Goal: Task Accomplishment & Management: Complete application form

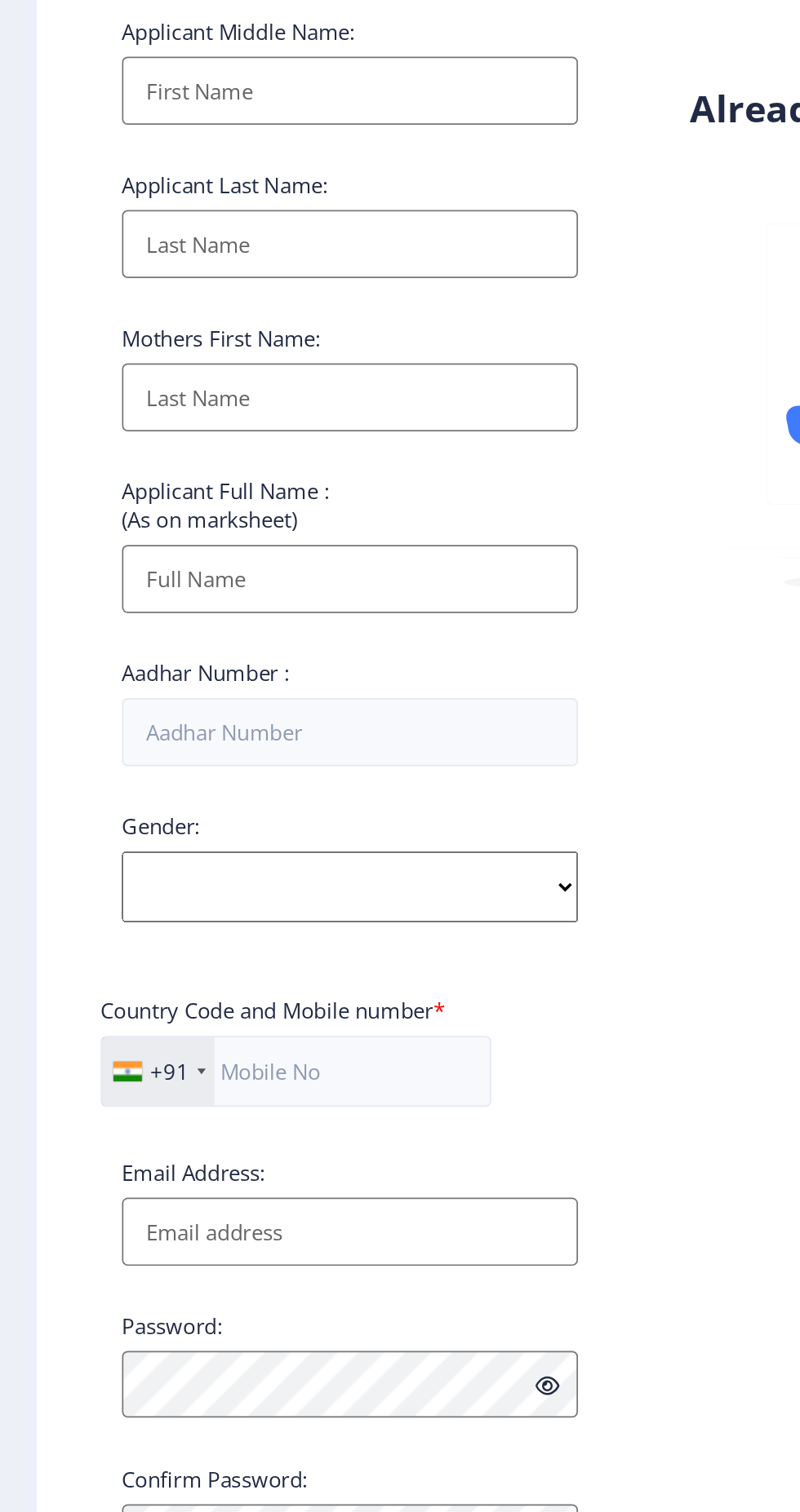
click at [109, 764] on select "Select Gender [DEMOGRAPHIC_DATA] [DEMOGRAPHIC_DATA] Other" at bounding box center [220, 766] width 262 height 40
select select "[DEMOGRAPHIC_DATA]"
click at [89, 749] on select "Select Gender [DEMOGRAPHIC_DATA] [DEMOGRAPHIC_DATA] Other" at bounding box center [220, 766] width 262 height 40
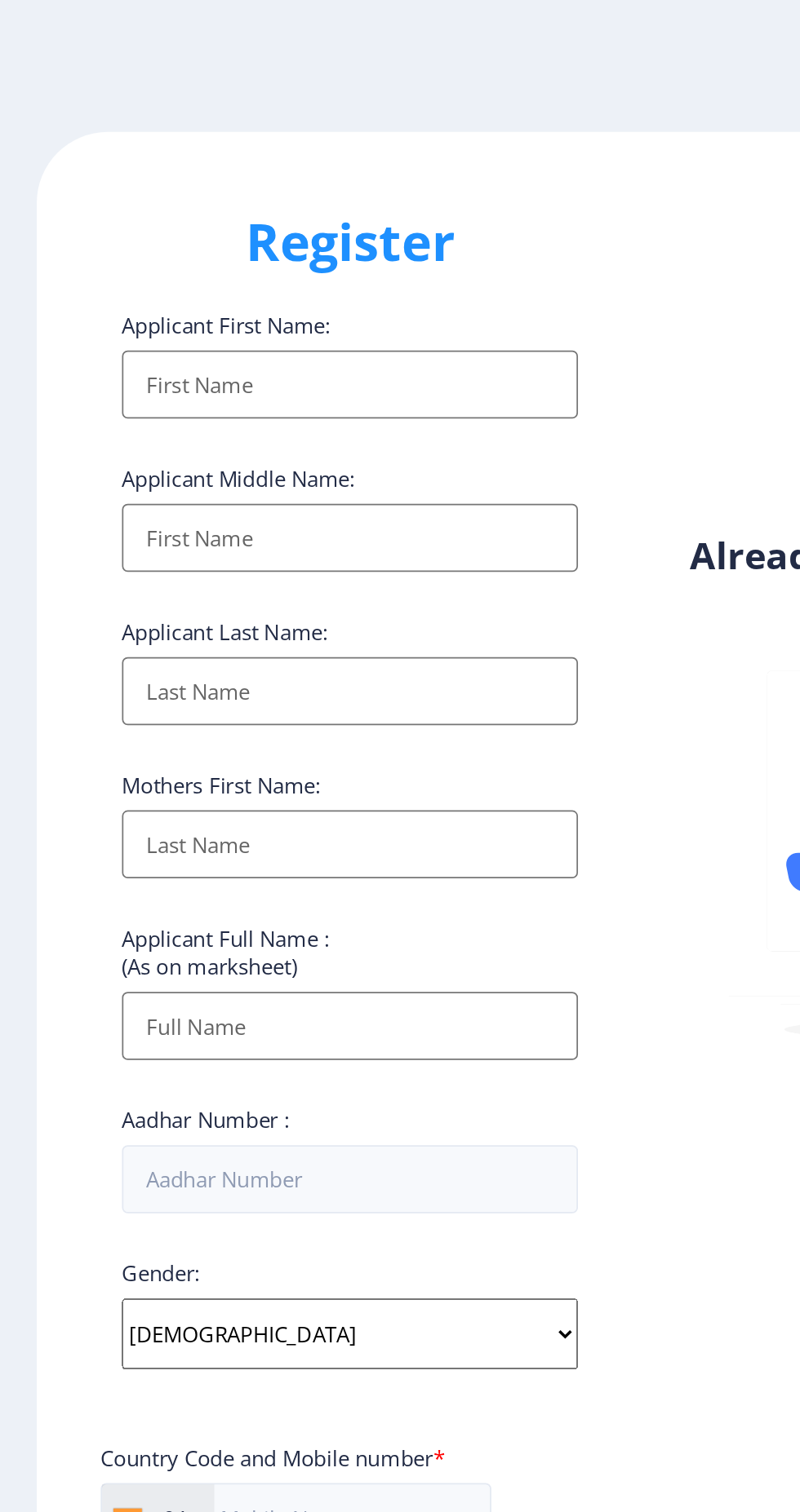
click at [114, 220] on input "Applicant First Name:" at bounding box center [220, 221] width 262 height 39
type input "[PERSON_NAME]"
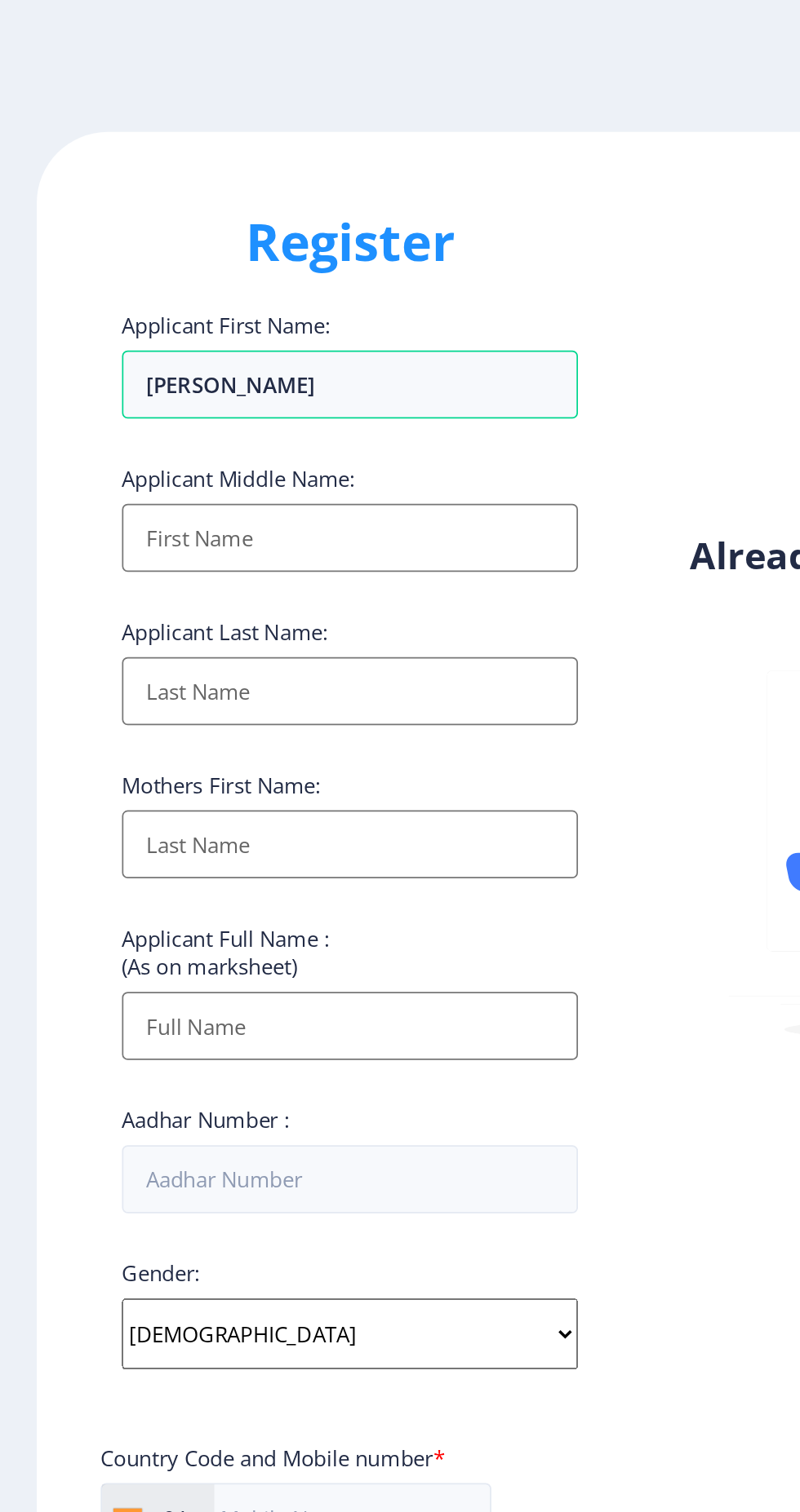
click at [113, 320] on input "Applicant First Name:" at bounding box center [220, 309] width 262 height 39
type input "DATTAT"
type input "दत्ता"
type input "[PERSON_NAME]"
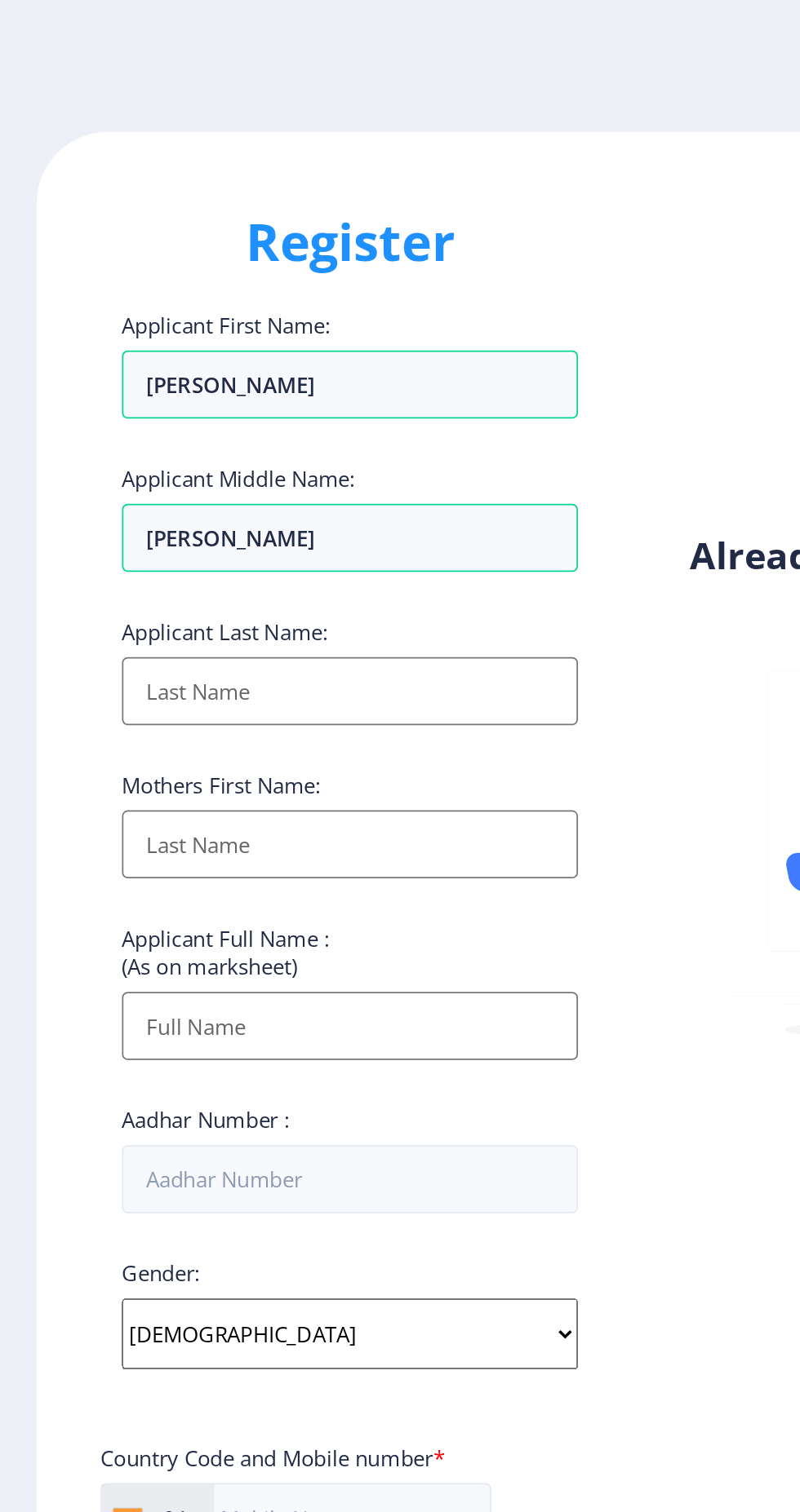
click at [119, 400] on input "Applicant First Name:" at bounding box center [220, 396] width 262 height 39
type input "GODAS"
type input "गोडास"
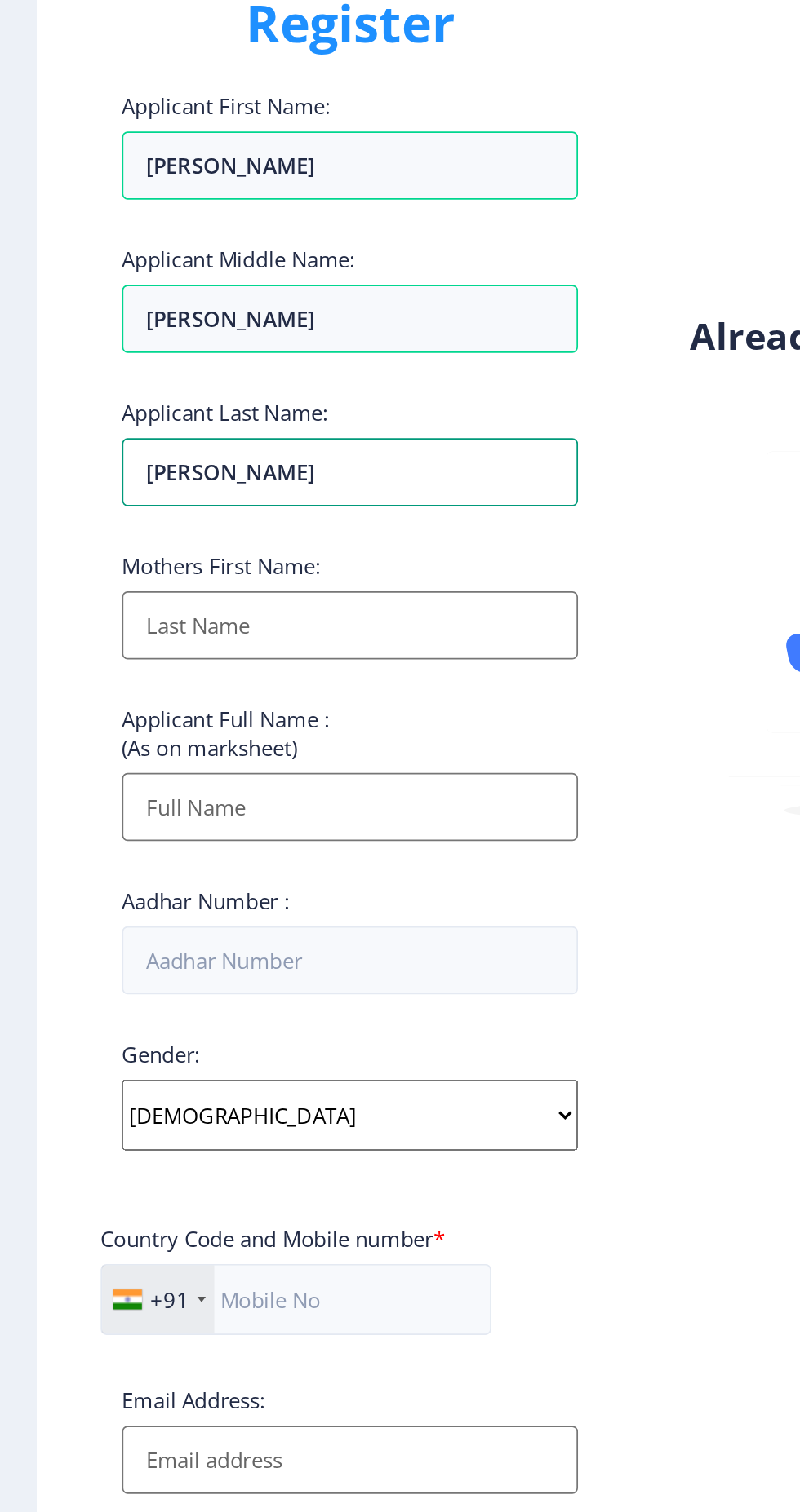
type input "[PERSON_NAME]"
click at [117, 485] on input "Applicant First Name:" at bounding box center [220, 485] width 262 height 39
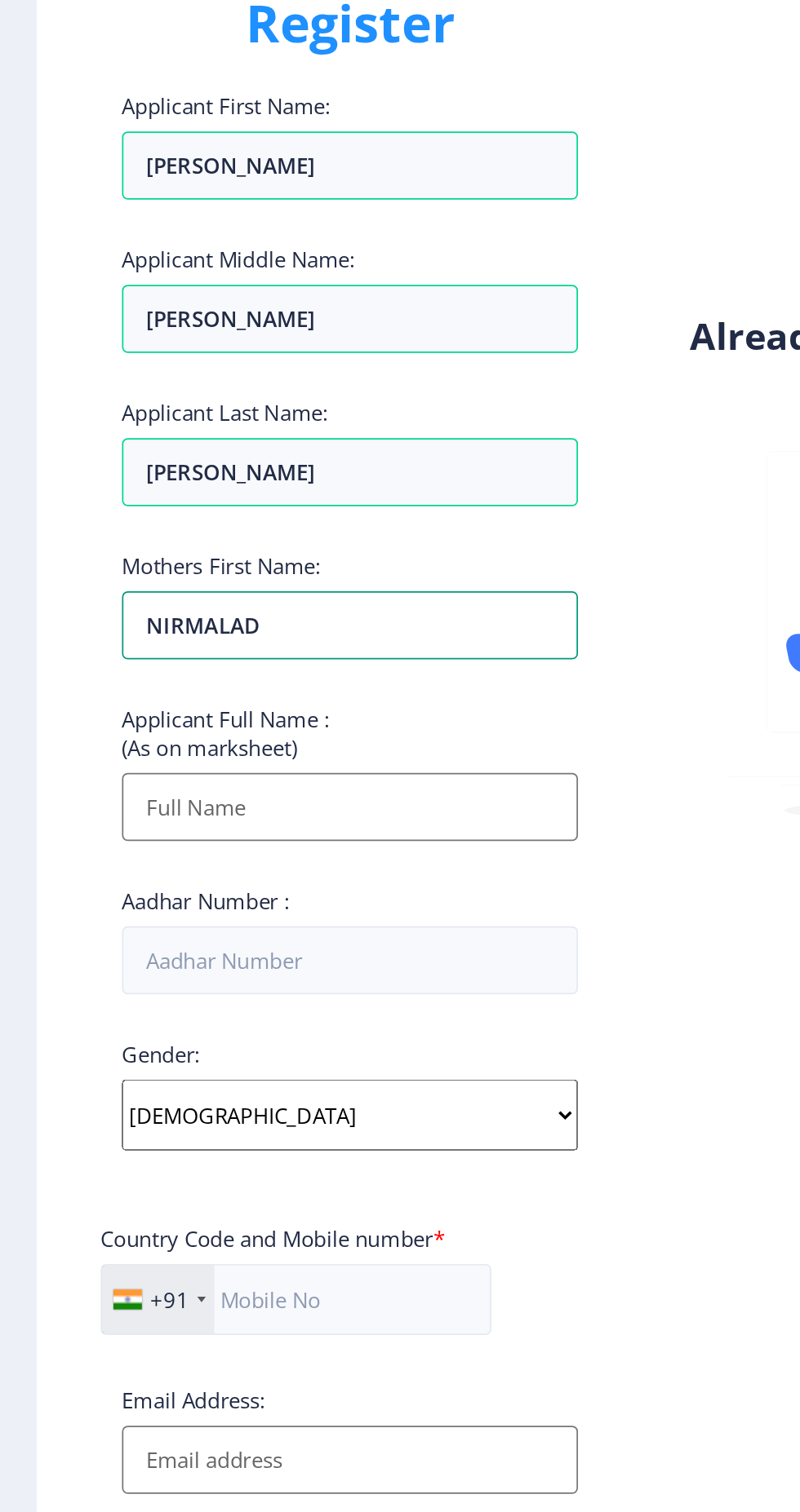
type input "NIRMALADE"
type input "निर्मला"
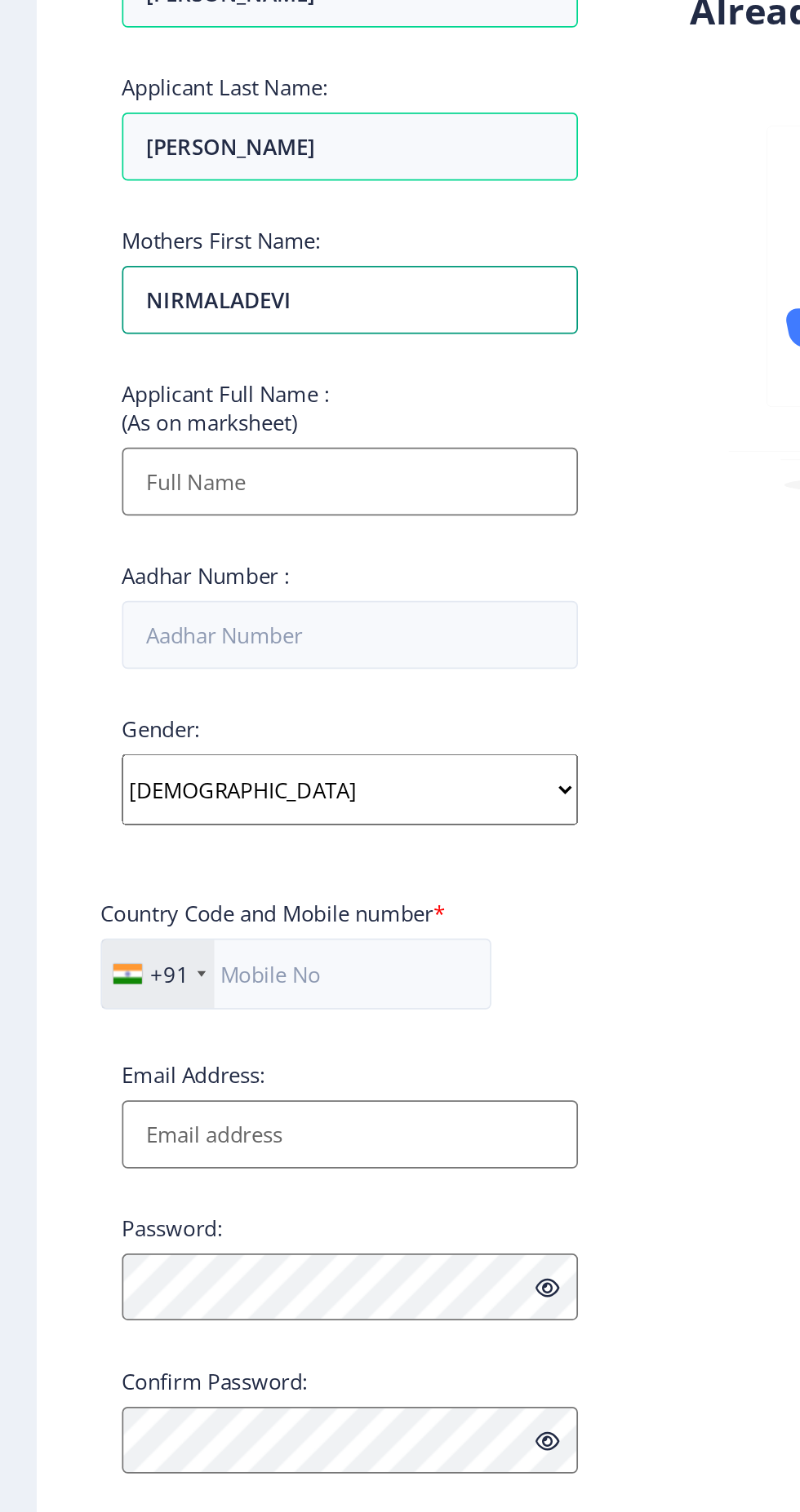
type input "NIRMALADEVI"
click at [113, 600] on input "Applicant First Name:" at bounding box center [220, 589] width 262 height 39
type input "GODAS"
type input "गोडास"
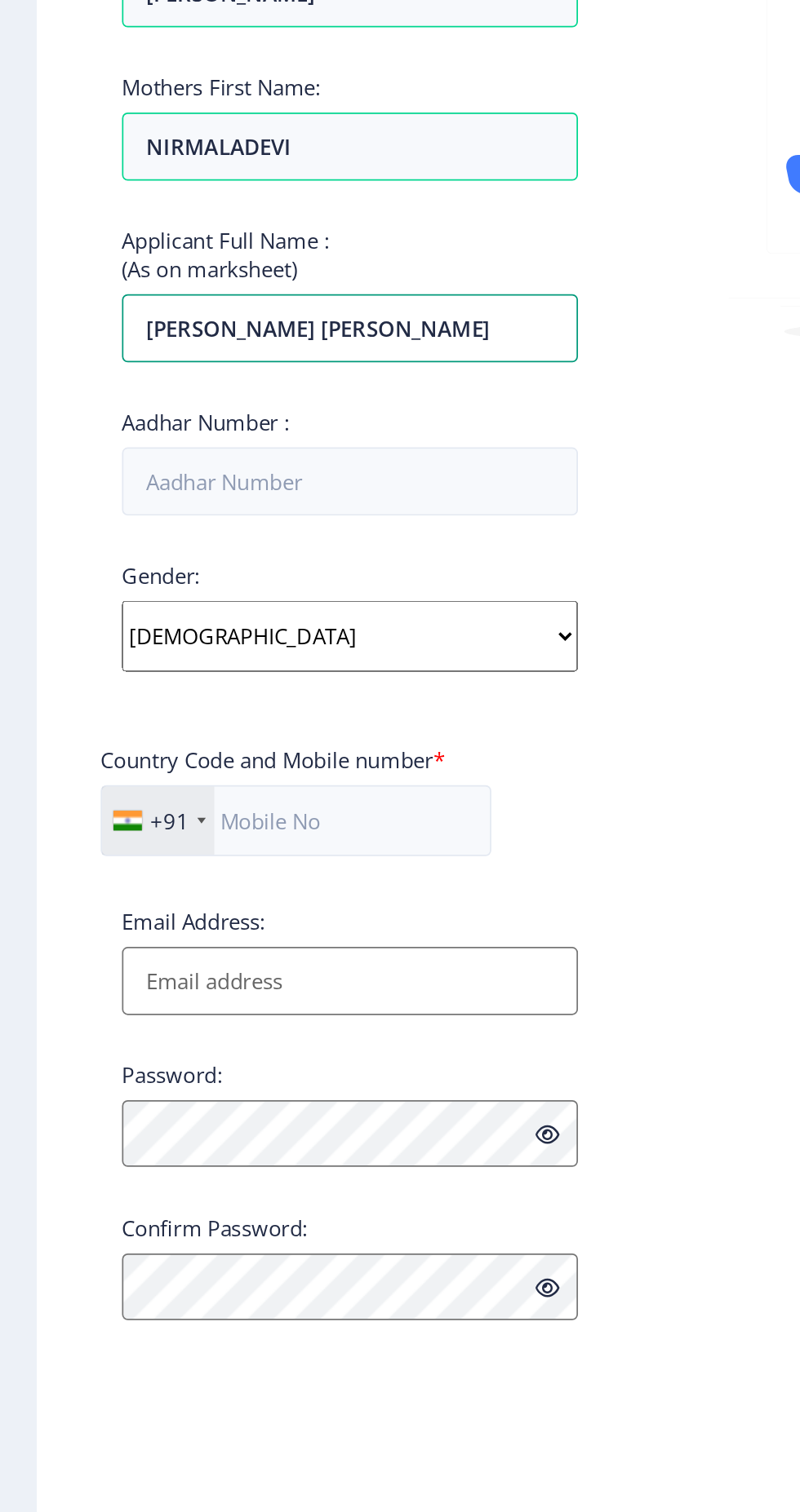
type input "[PERSON_NAME] [PERSON_NAME]"
click at [112, 677] on input "Aadhar Number :" at bounding box center [220, 678] width 262 height 39
type input "820051113520"
click at [46, 778] on div "Register Applicant First Name: [PERSON_NAME] Applicant Middle Name: [PERSON_NAM…" at bounding box center [220, 756] width 360 height 1361
click at [113, 966] on input "Email Address:" at bounding box center [220, 965] width 262 height 39
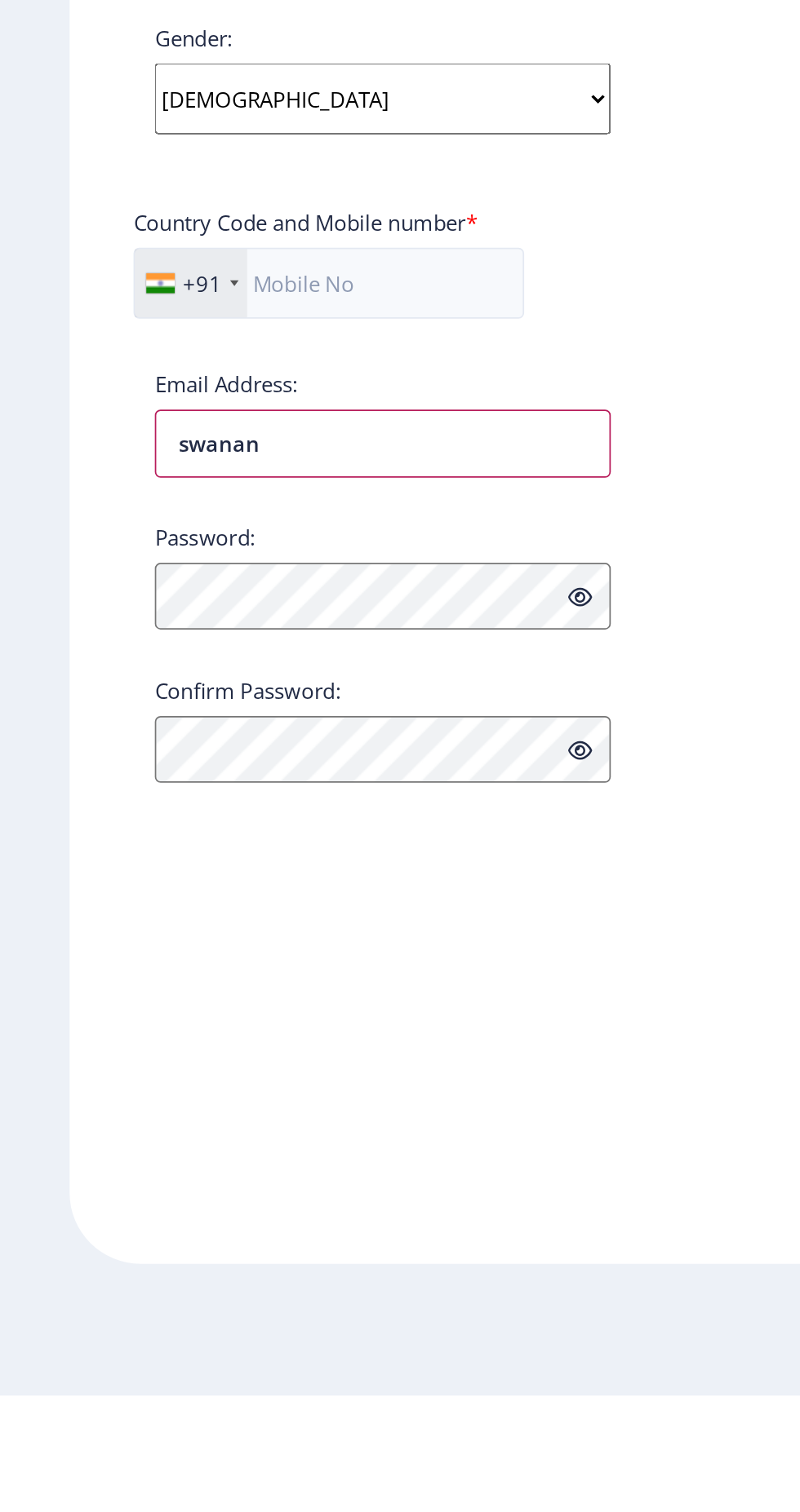
type input "[PERSON_NAME]"
type input "स्वानंद"
click at [162, 969] on input "[PERSON_NAME] [EMAIL_ADDRESS] com" at bounding box center [220, 965] width 262 height 39
click at [214, 967] on input "swanandkarande [EMAIL_ADDRESS] com" at bounding box center [220, 965] width 262 height 39
click at [37, 996] on ngx-register "Register Applicant First Name: [PERSON_NAME] Applicant Middle Name: [PERSON_NAM…" at bounding box center [400, 756] width 800 height 1361
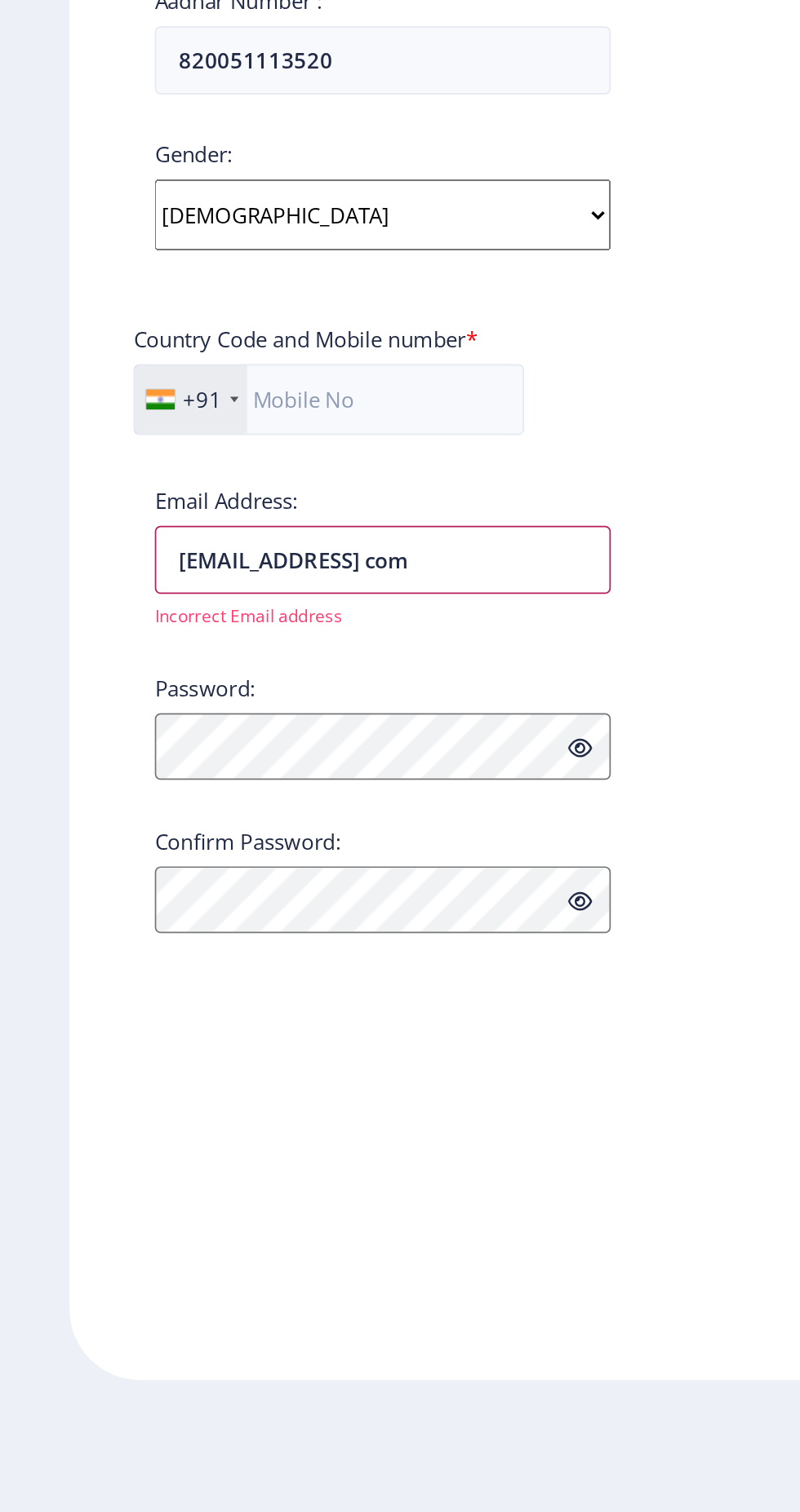
click at [121, 976] on input "[EMAIL_ADDRESS] com" at bounding box center [220, 965] width 262 height 39
click at [286, 972] on input "[EMAIL_ADDRESS] com" at bounding box center [220, 965] width 262 height 39
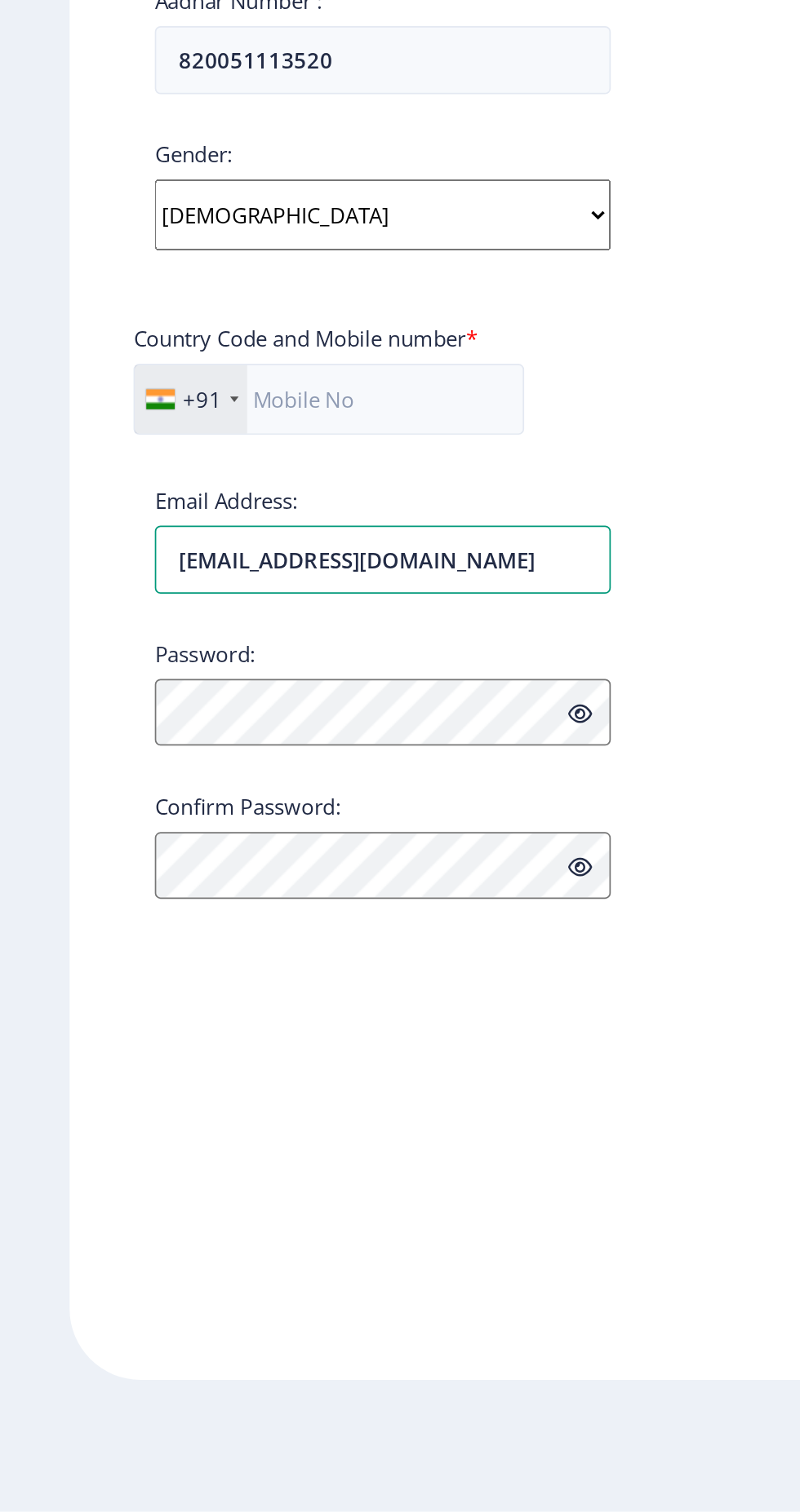
type input "[EMAIL_ADDRESS][DOMAIN_NAME]"
click at [42, 1022] on div "Register Applicant First Name: [PERSON_NAME] Applicant Middle Name: [PERSON_NAM…" at bounding box center [220, 756] width 360 height 1361
